Goal: Information Seeking & Learning: Learn about a topic

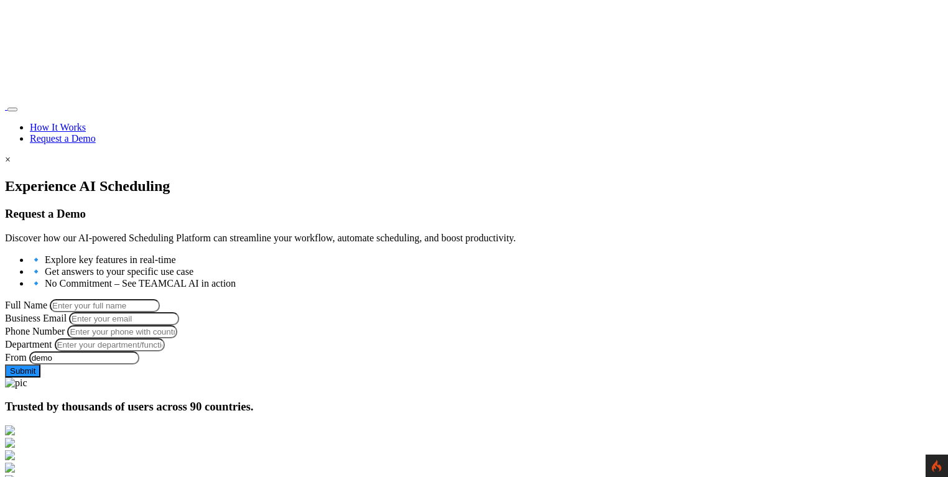
click at [76, 178] on div at bounding box center [474, 178] width 939 height 0
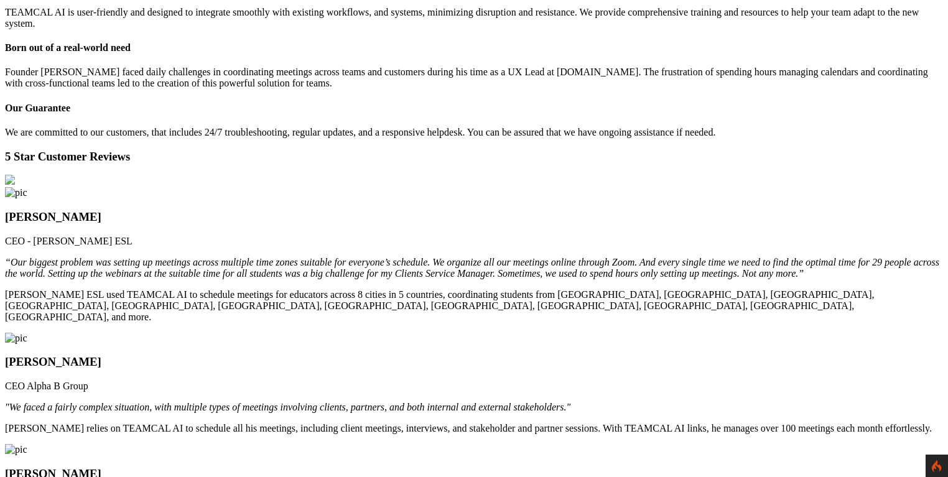
scroll to position [1475, 0]
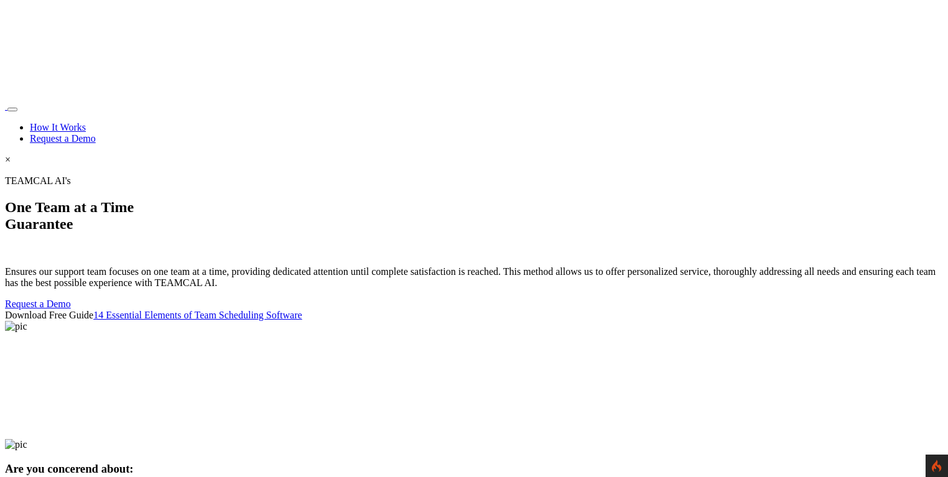
click at [96, 133] on link "Request a Demo" at bounding box center [63, 138] width 66 height 11
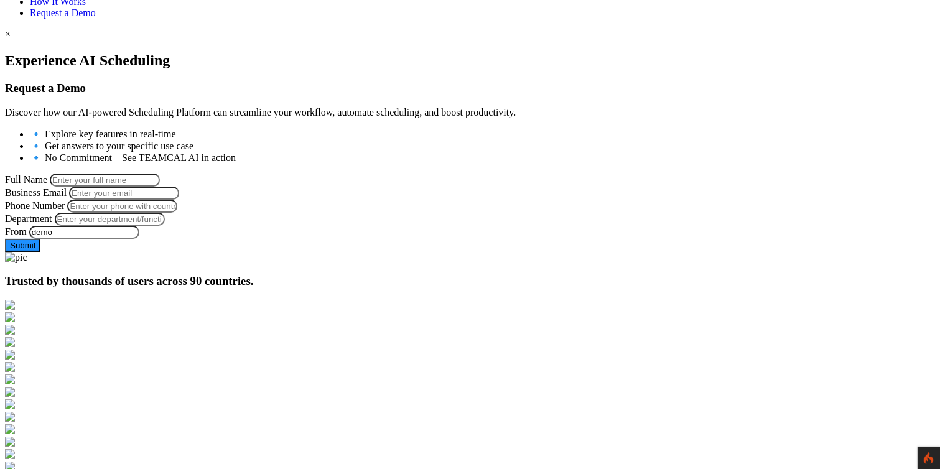
scroll to position [122, 0]
